Goal: Task Accomplishment & Management: Manage account settings

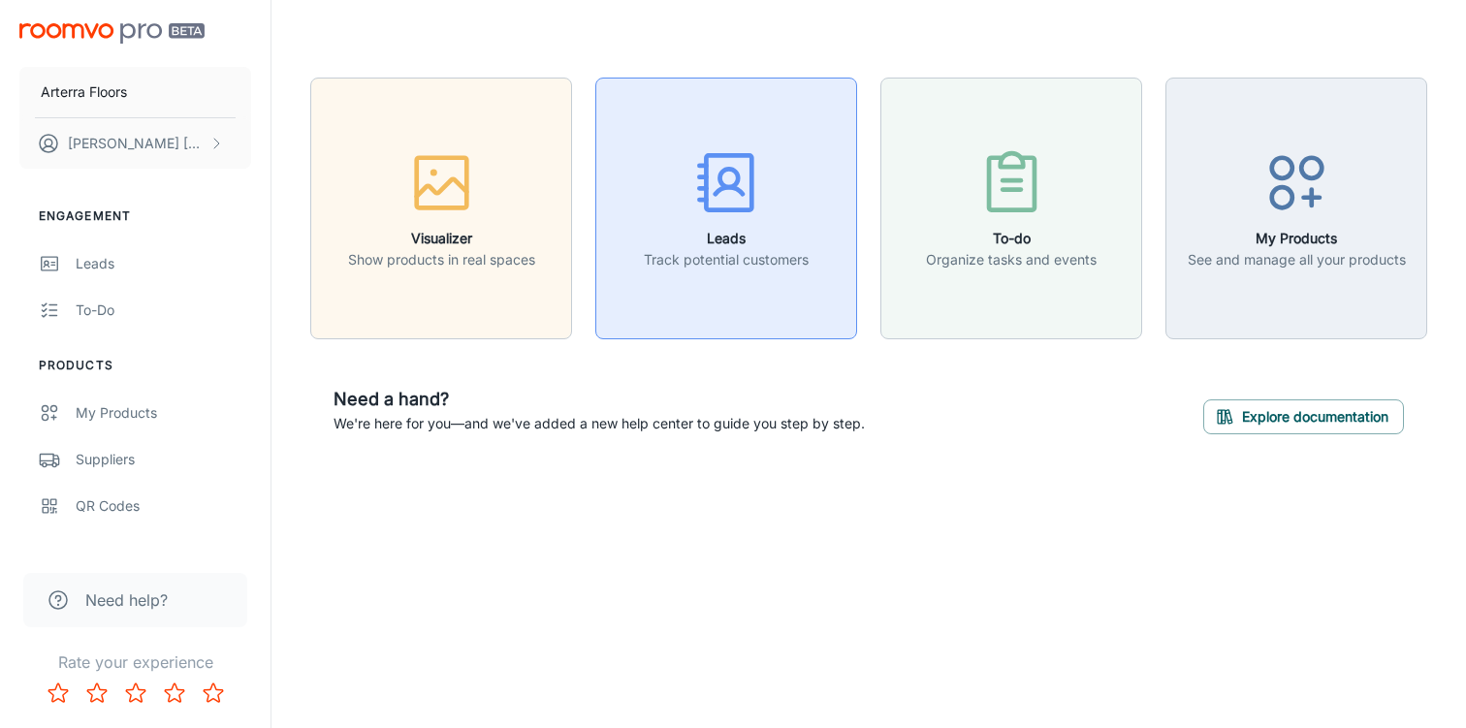
click at [709, 223] on div "button" at bounding box center [726, 186] width 165 height 80
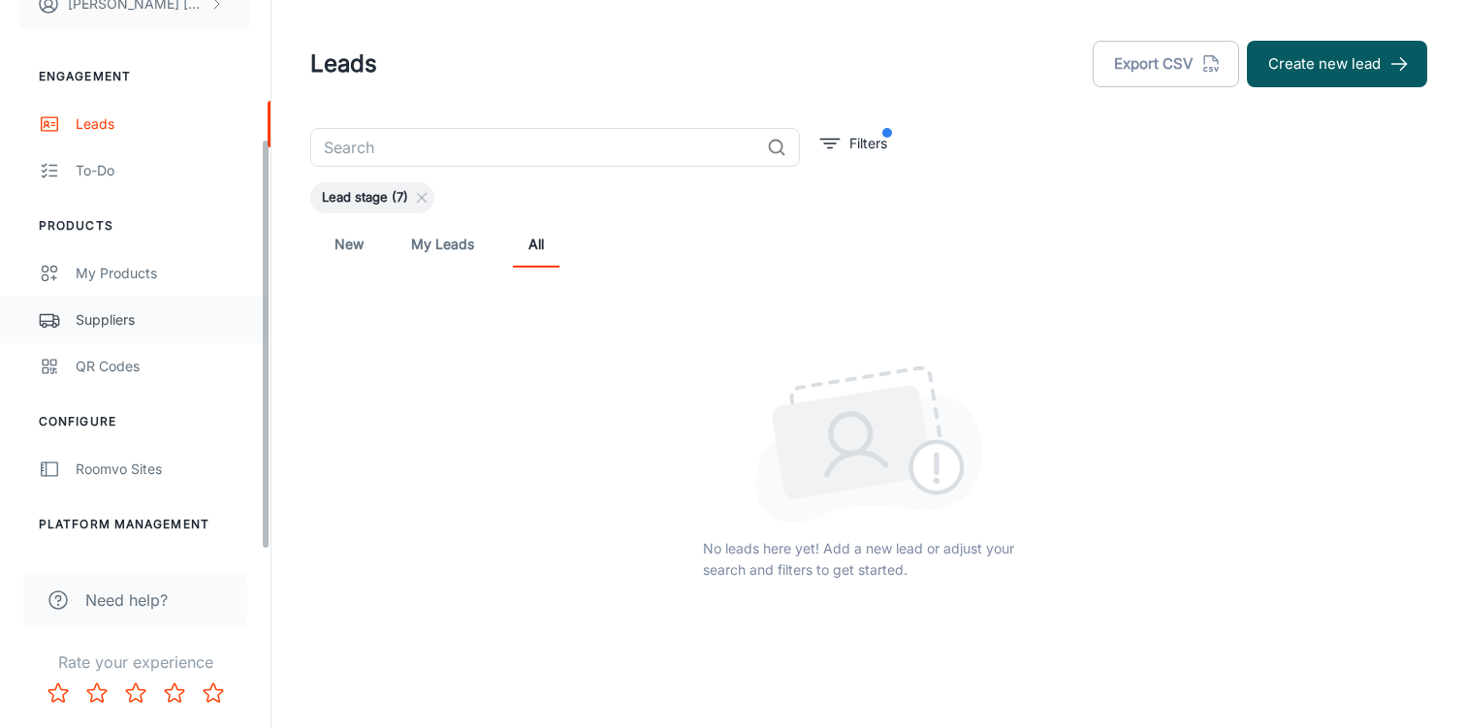
scroll to position [185, 0]
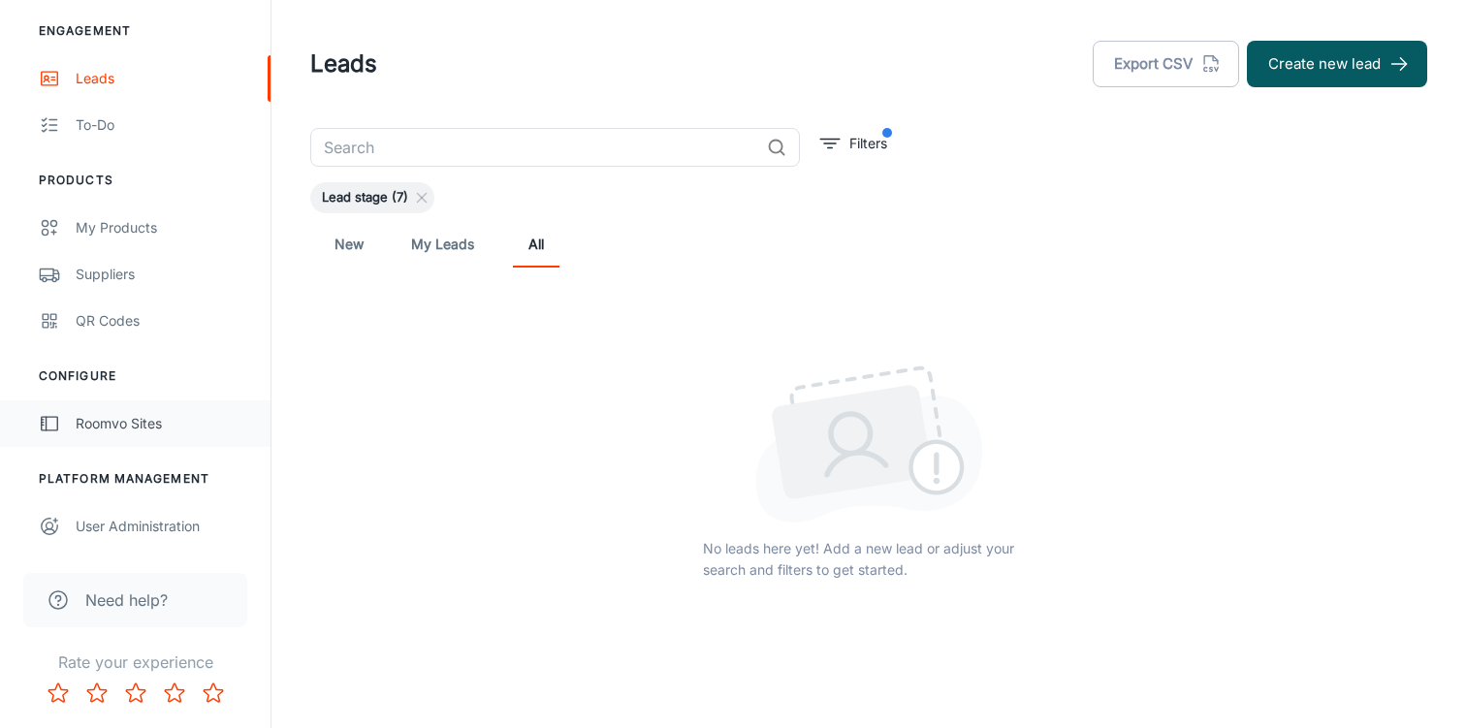
click at [114, 433] on div "Roomvo Sites" at bounding box center [163, 423] width 175 height 21
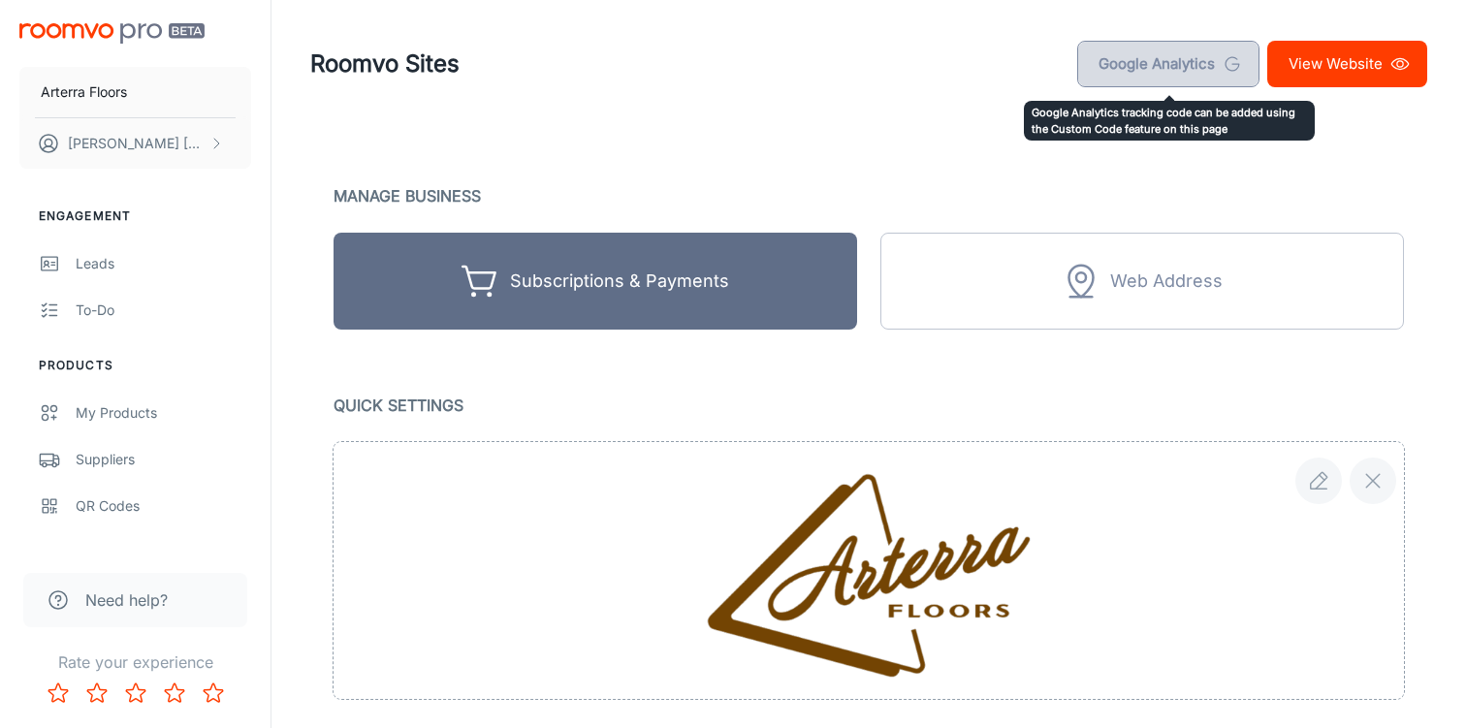
click at [1159, 49] on link "Google Analytics" at bounding box center [1168, 64] width 182 height 47
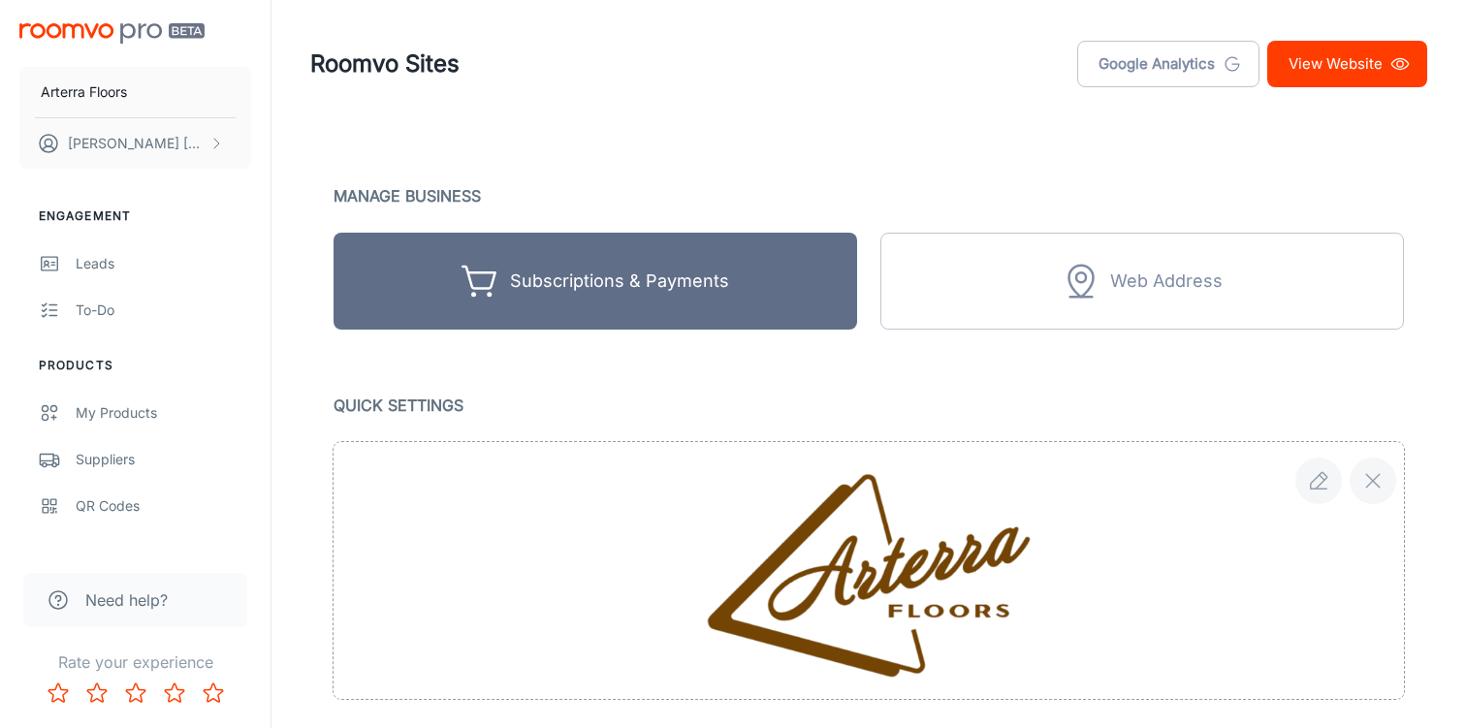
click at [1312, 71] on link "View Website" at bounding box center [1347, 64] width 160 height 47
click at [115, 275] on link "Leads" at bounding box center [135, 263] width 271 height 47
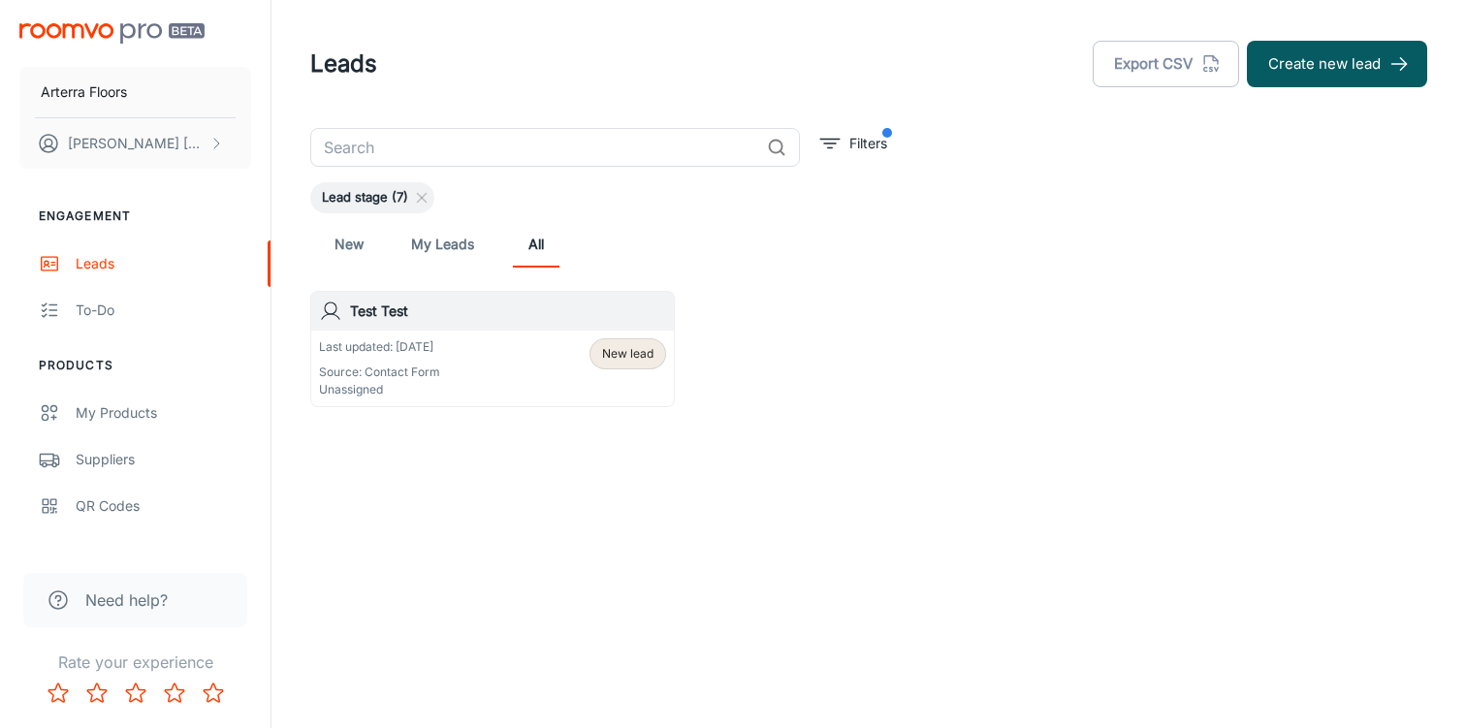
click at [445, 378] on div "Last updated: [DATE] Source: Contact Form Unassigned New lead" at bounding box center [492, 368] width 347 height 60
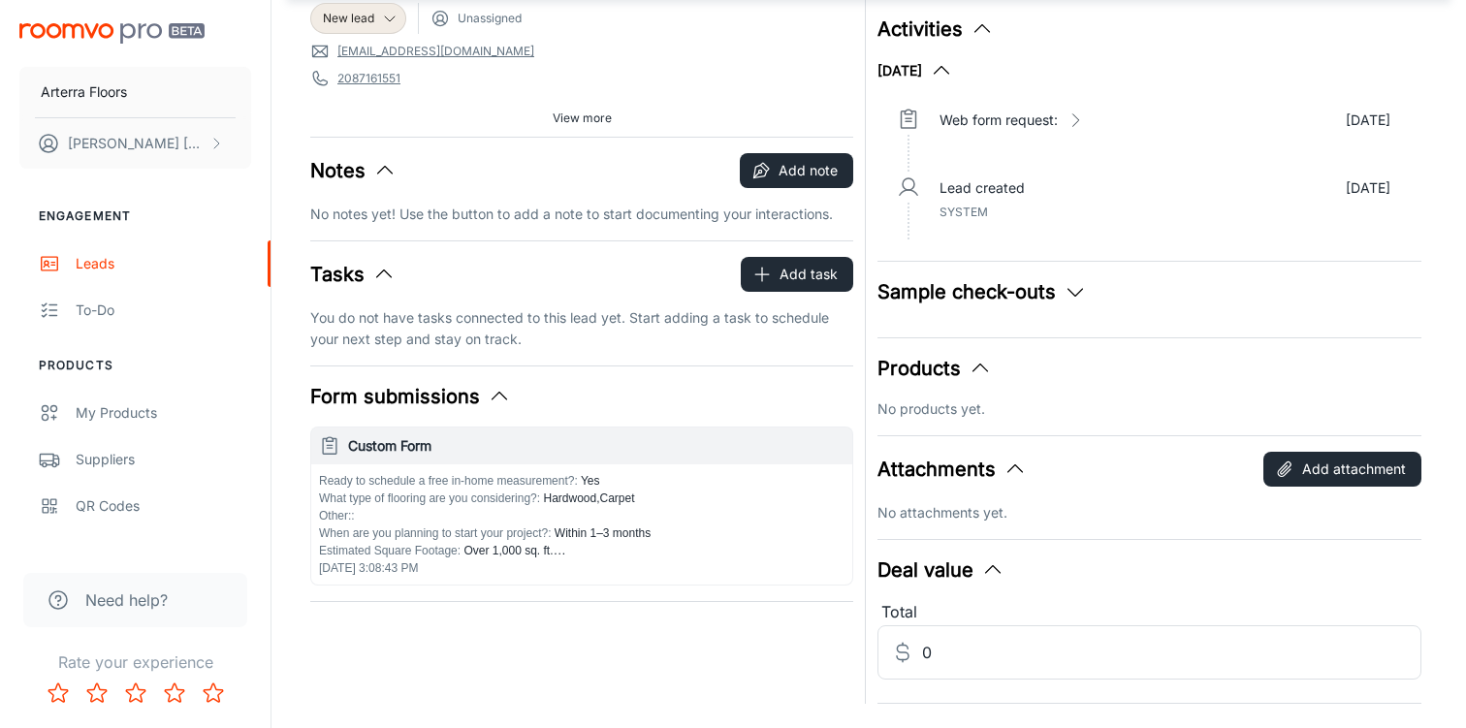
scroll to position [138, 0]
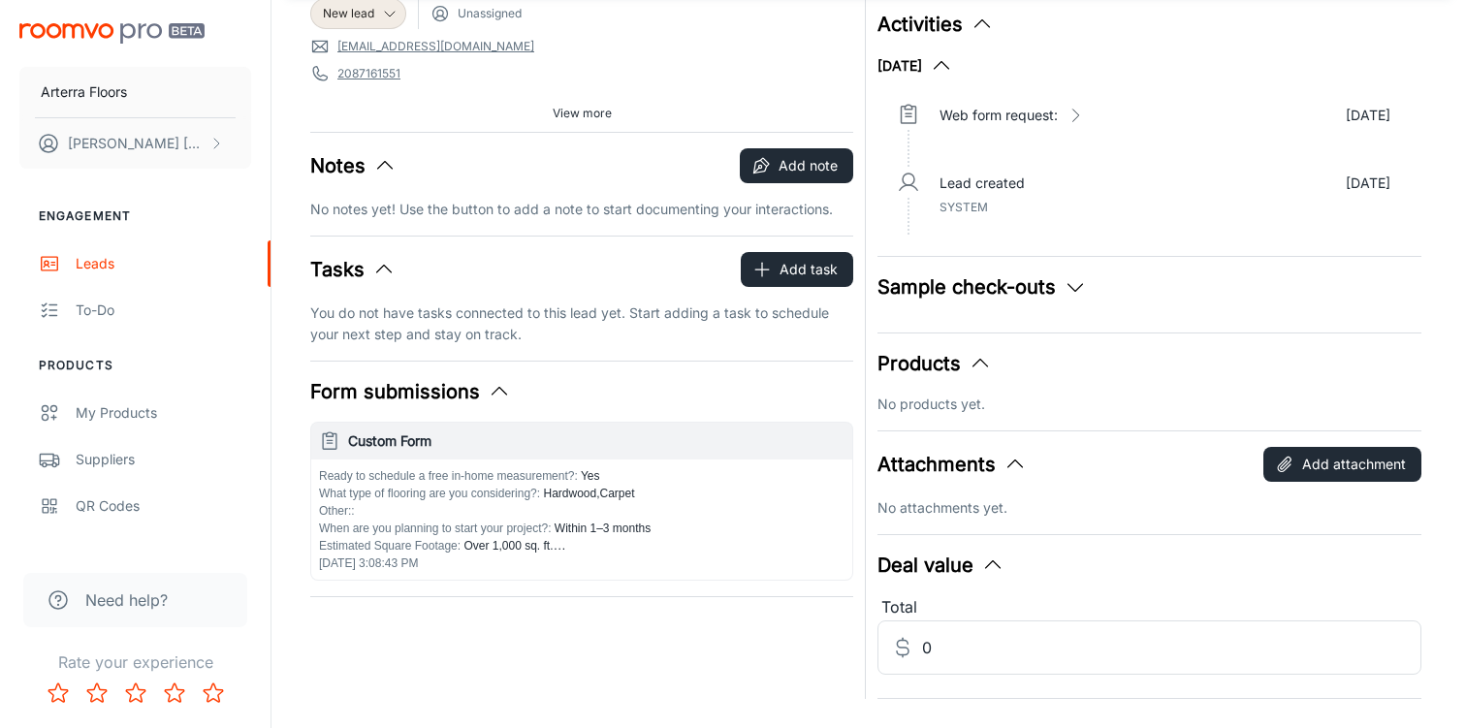
click at [488, 387] on icon "button" at bounding box center [499, 391] width 23 height 23
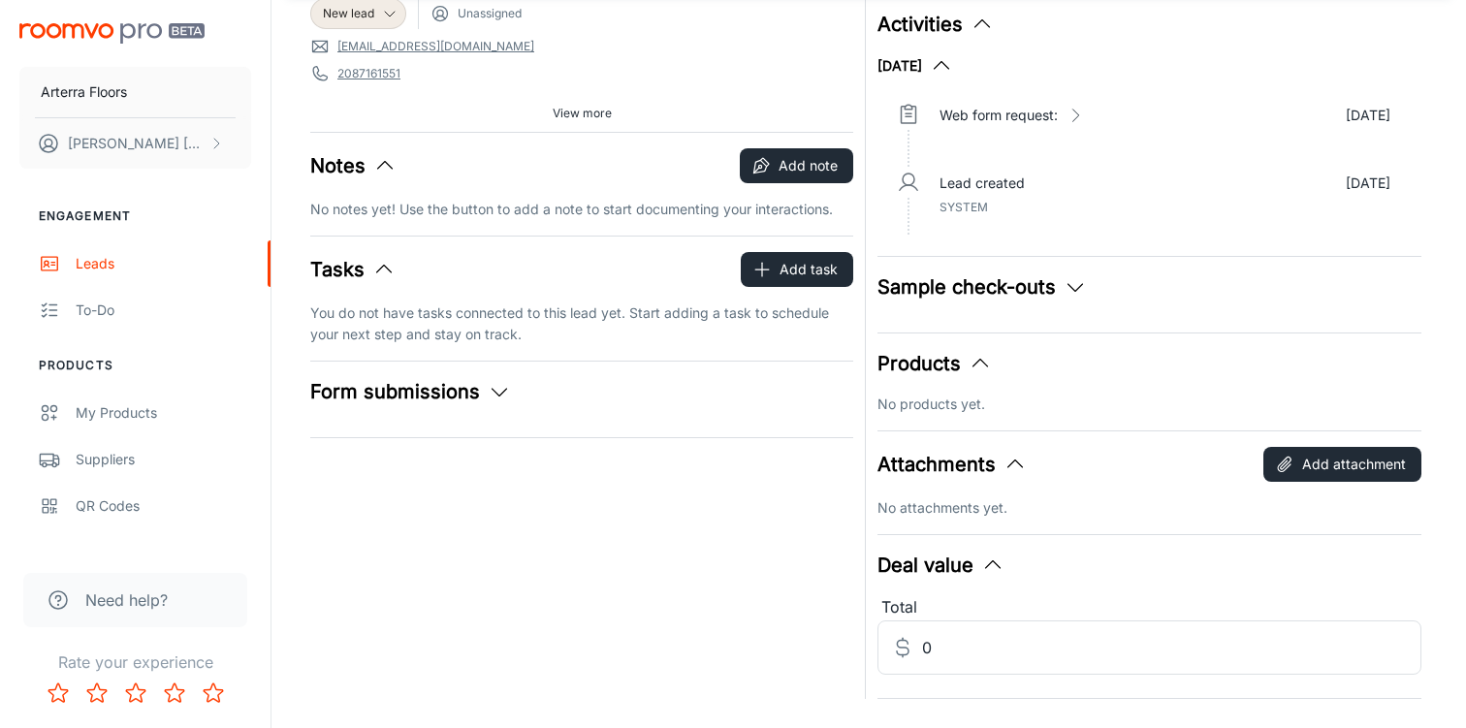
click at [495, 389] on icon "button" at bounding box center [499, 391] width 23 height 23
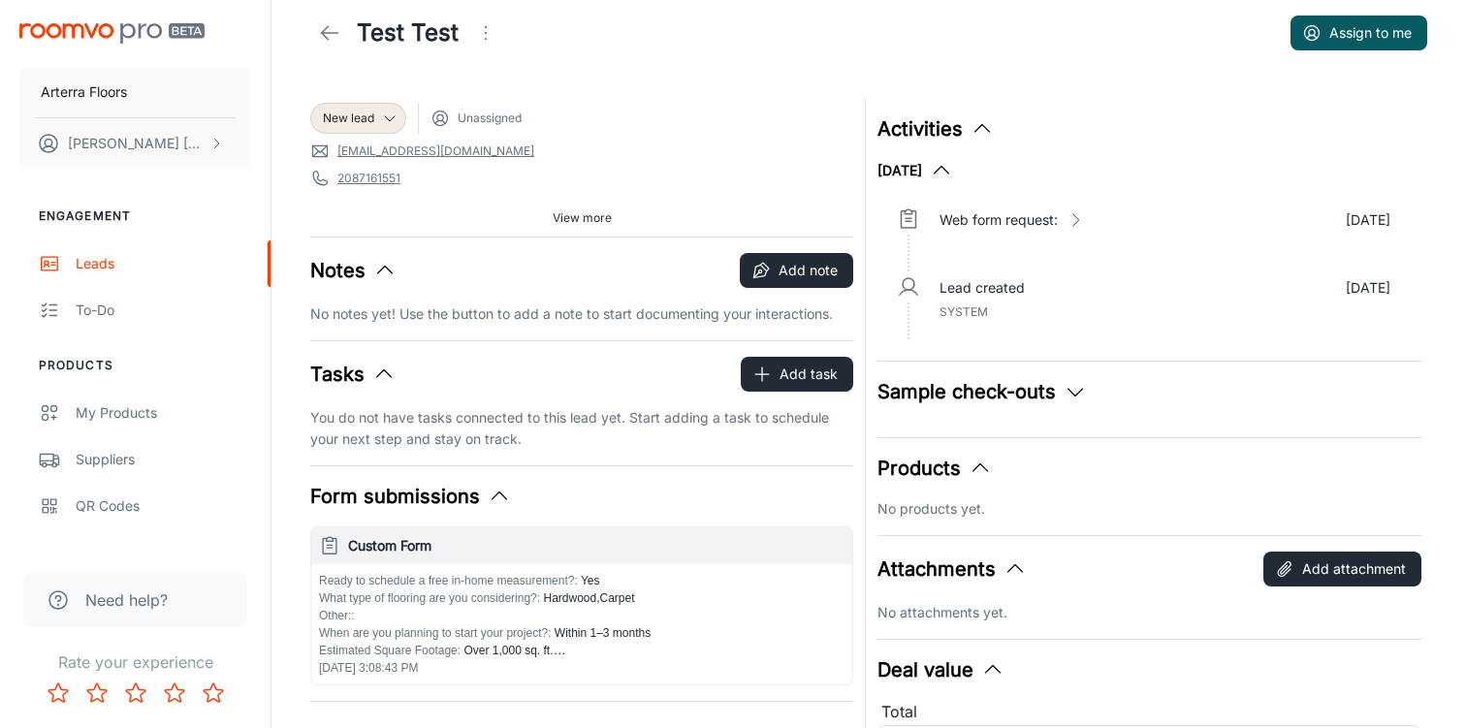
scroll to position [0, 0]
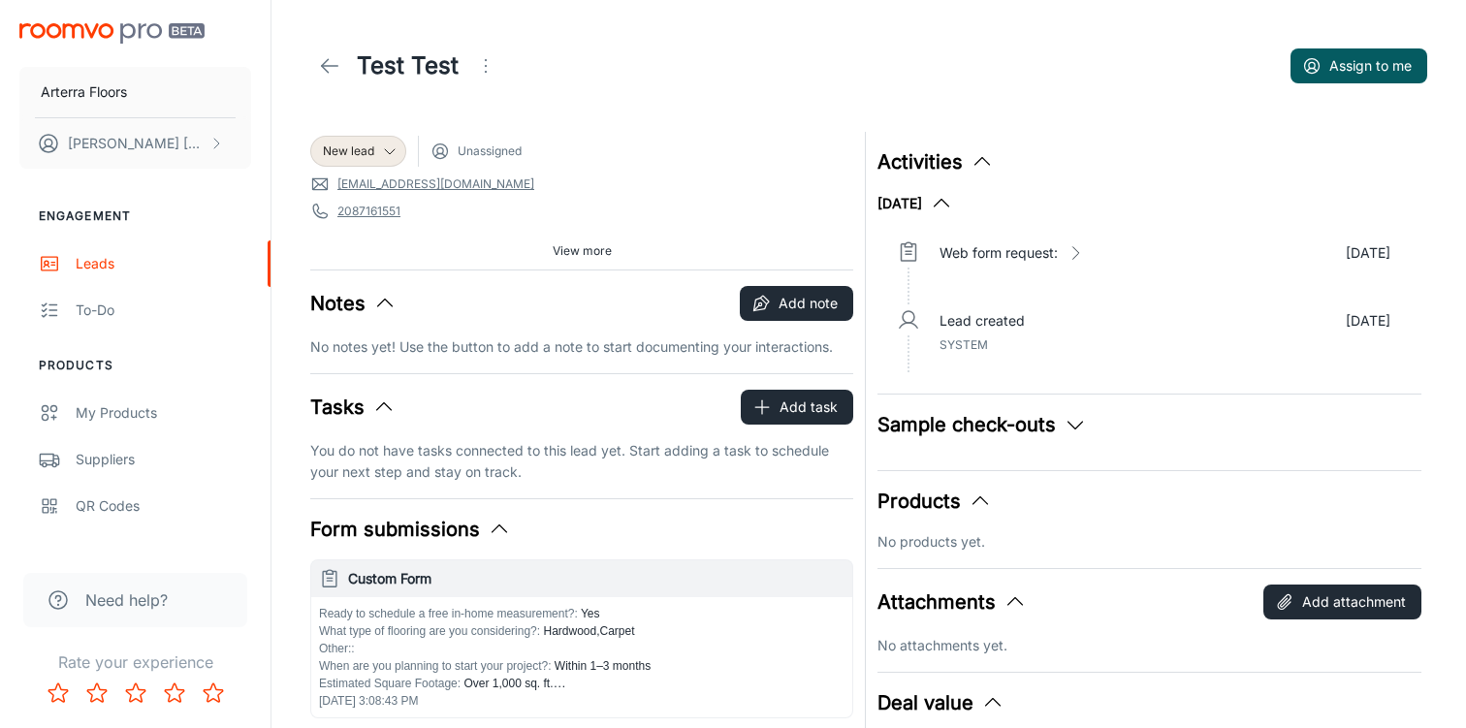
click at [331, 61] on icon at bounding box center [329, 65] width 23 height 23
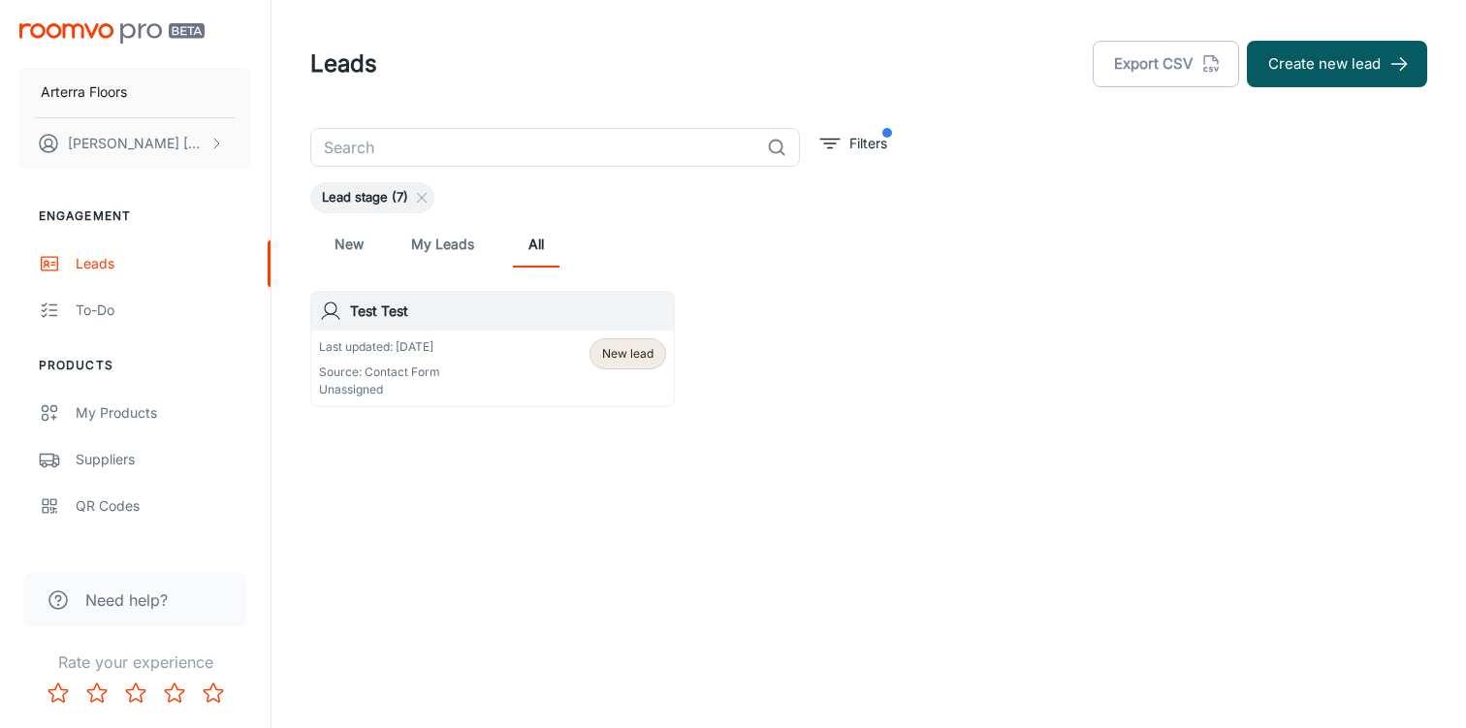
click at [494, 317] on h6 "Test Test" at bounding box center [508, 311] width 316 height 21
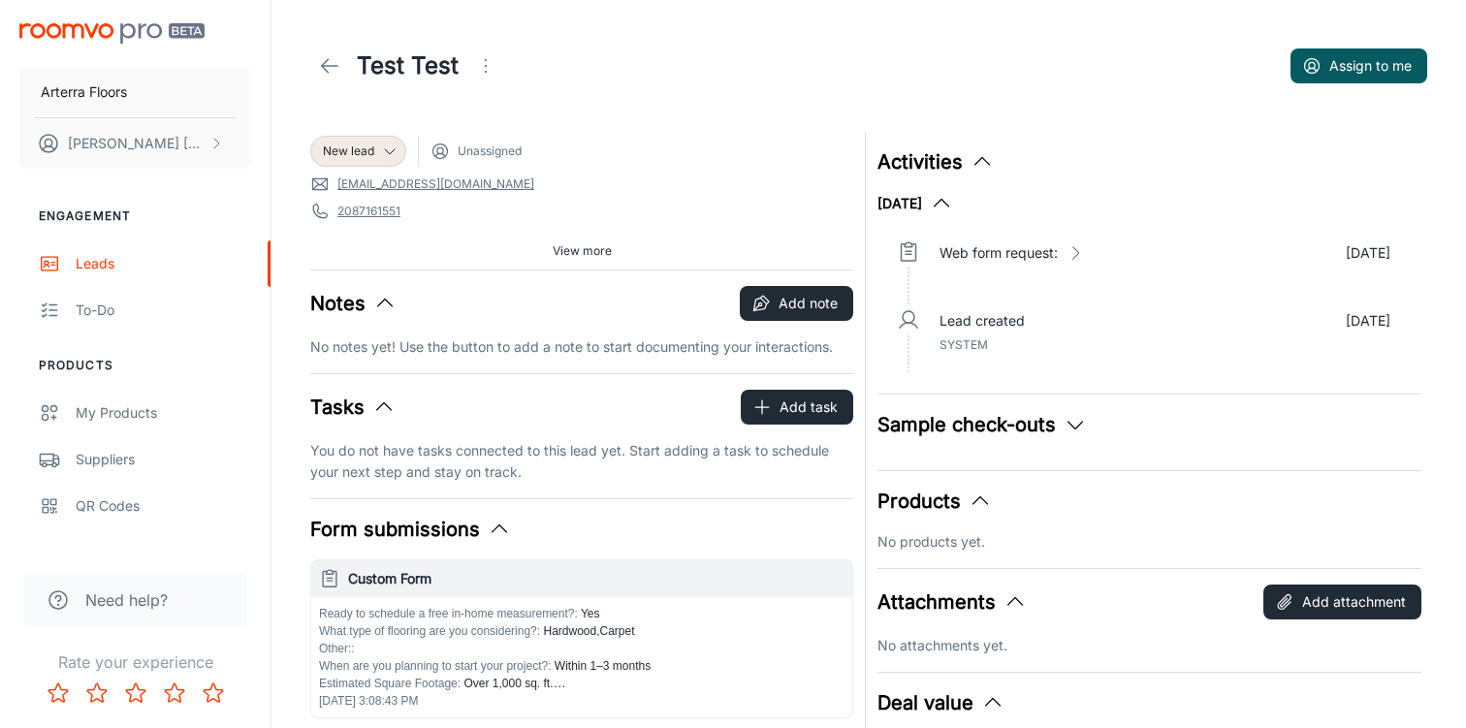
click at [569, 253] on span "View more" at bounding box center [582, 250] width 59 height 17
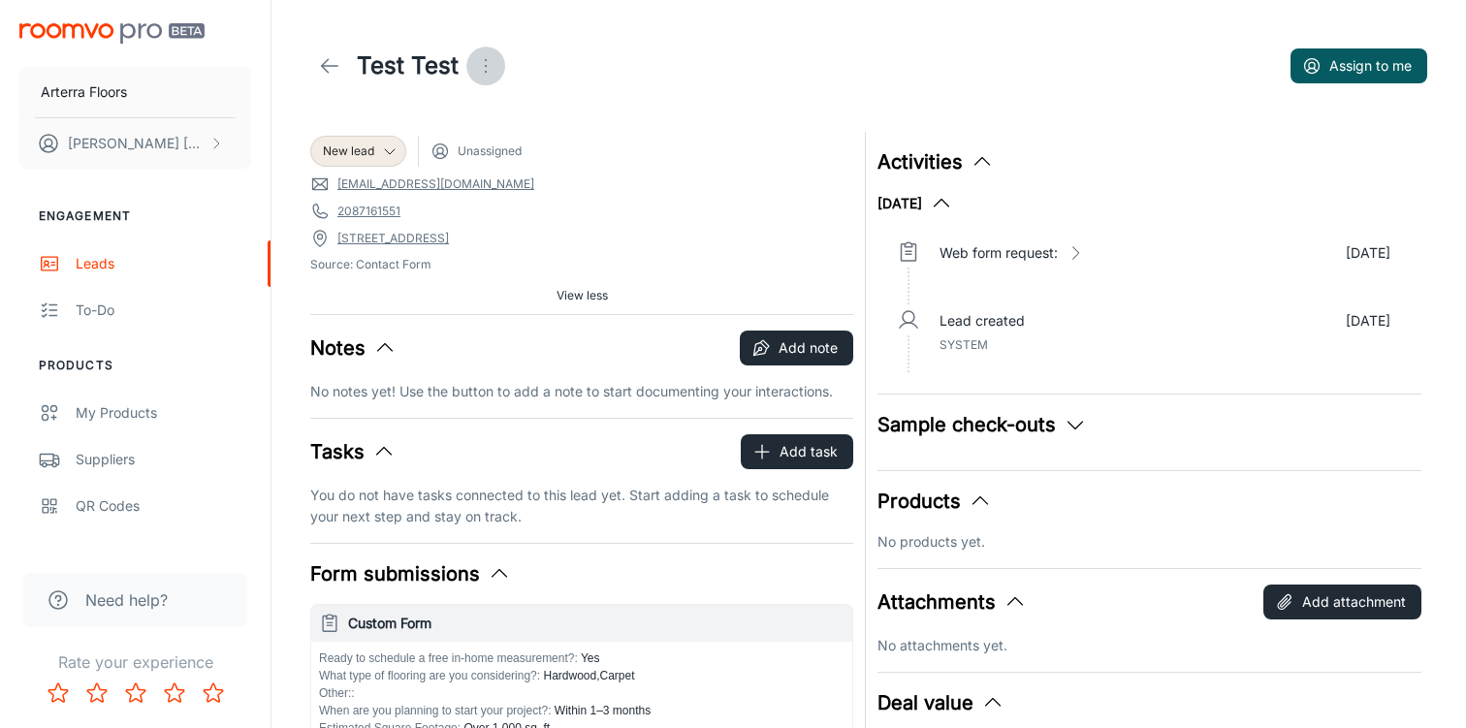
click at [486, 72] on icon "Open menu" at bounding box center [485, 65] width 23 height 23
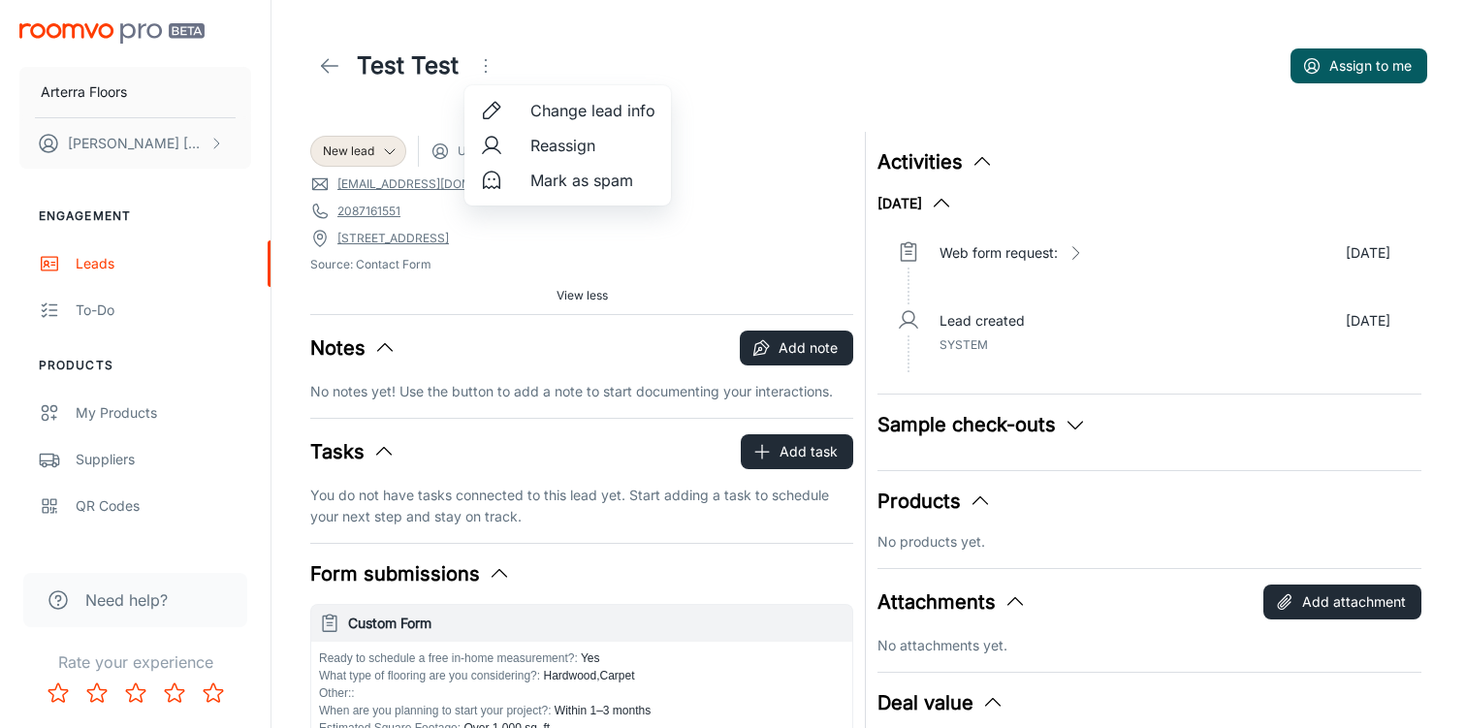
click at [316, 61] on div at bounding box center [733, 364] width 1466 height 728
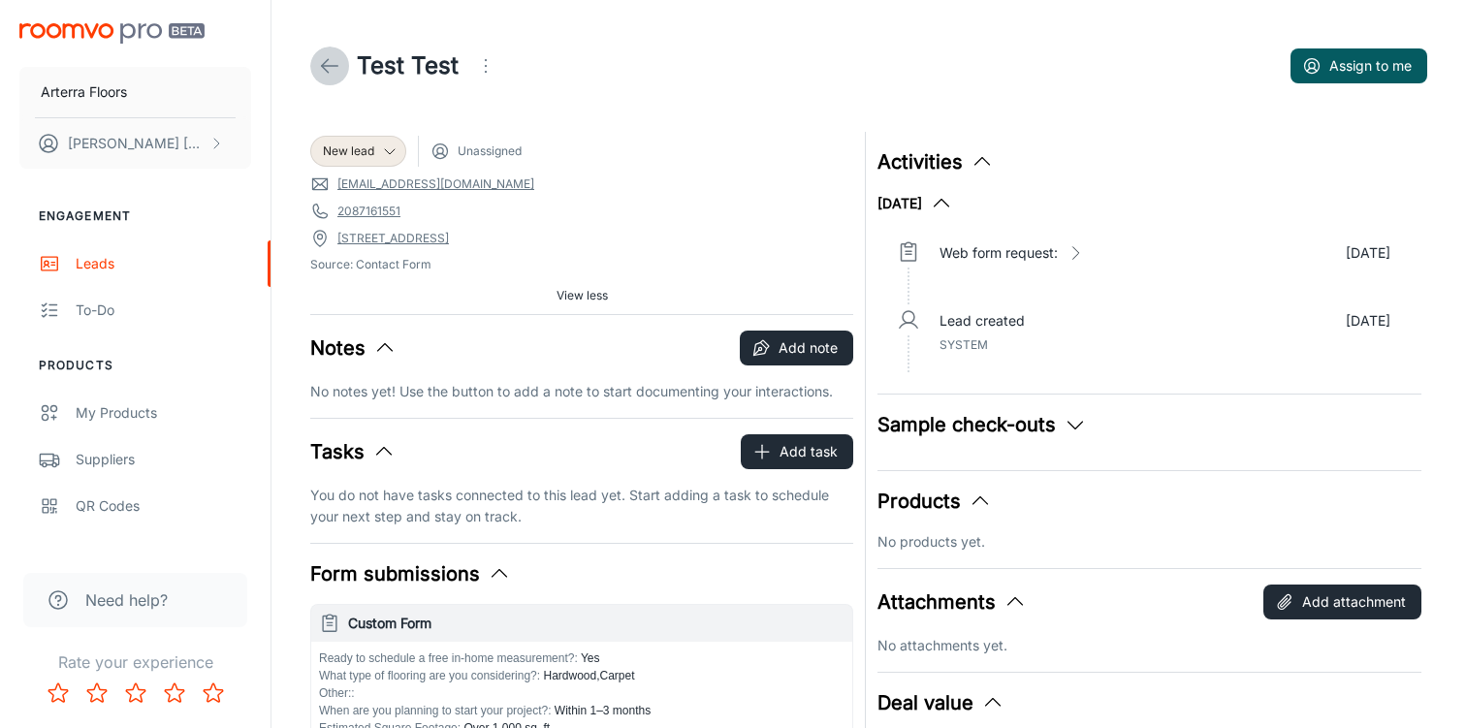
click at [329, 49] on link at bounding box center [329, 66] width 39 height 39
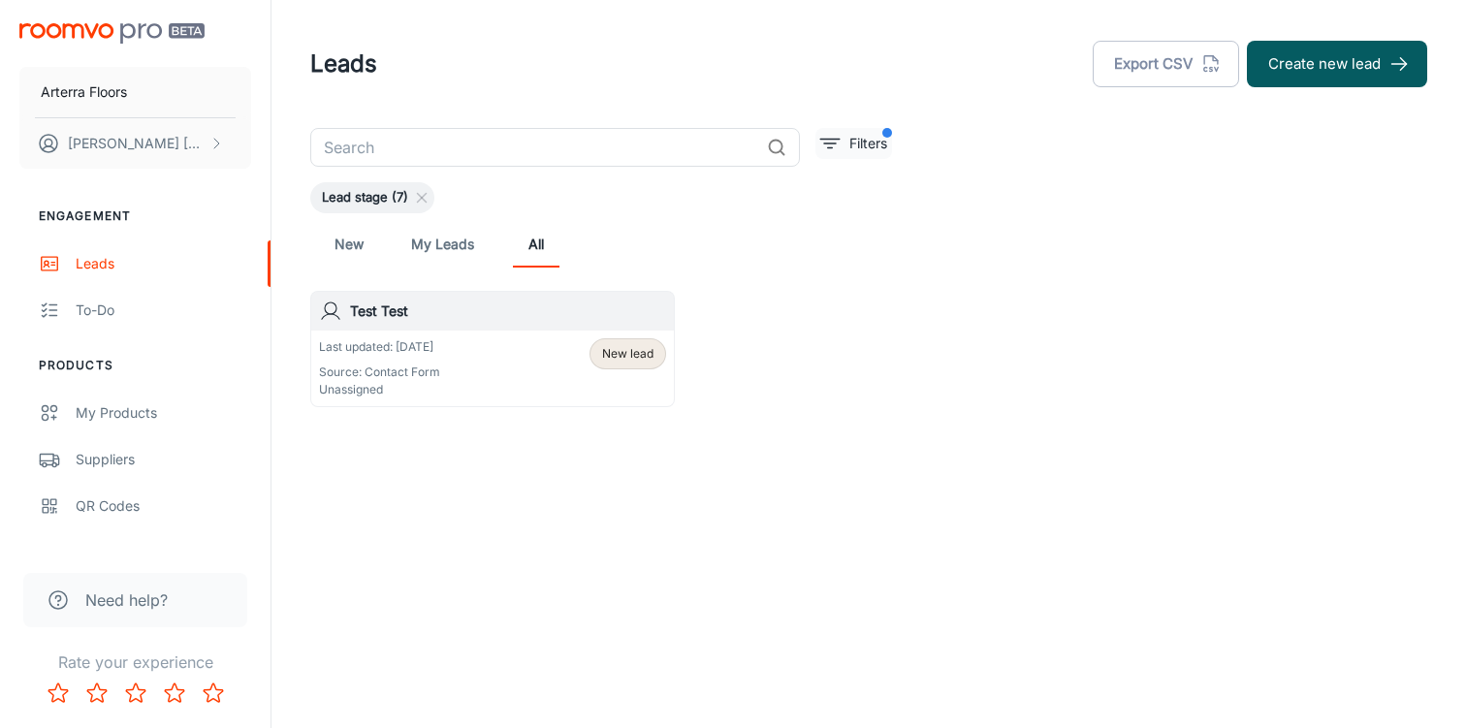
click at [838, 140] on line "filter" at bounding box center [829, 140] width 19 height 0
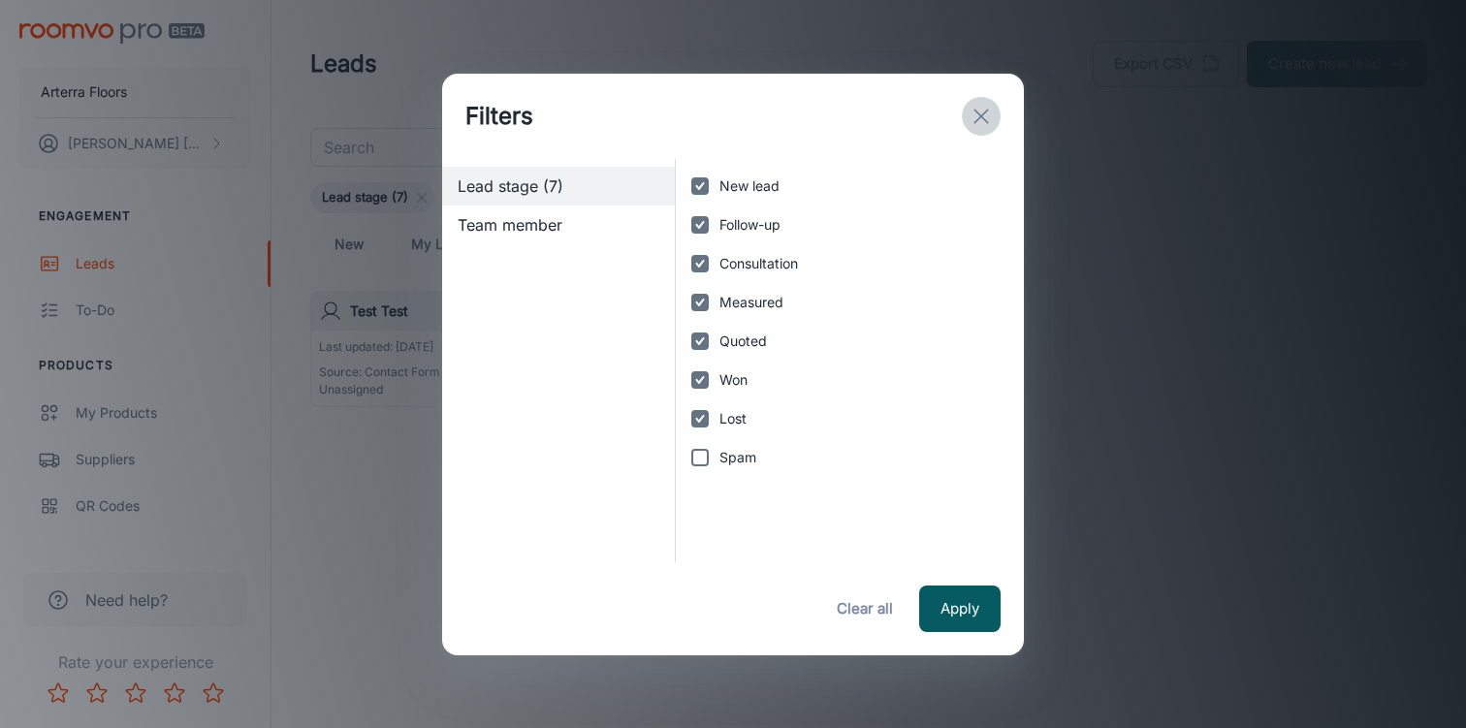
click at [973, 116] on icon "exit" at bounding box center [981, 116] width 23 height 23
